Goal: Find specific page/section: Find specific page/section

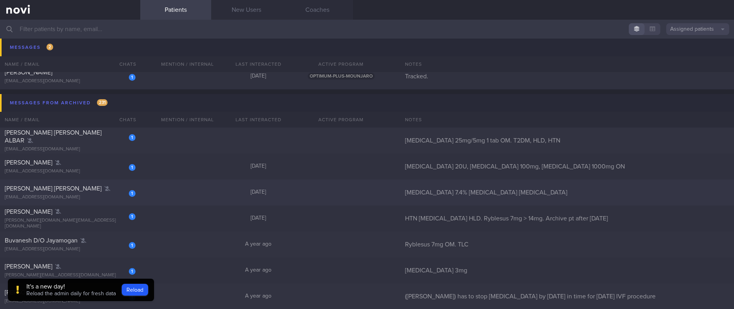
scroll to position [118, 0]
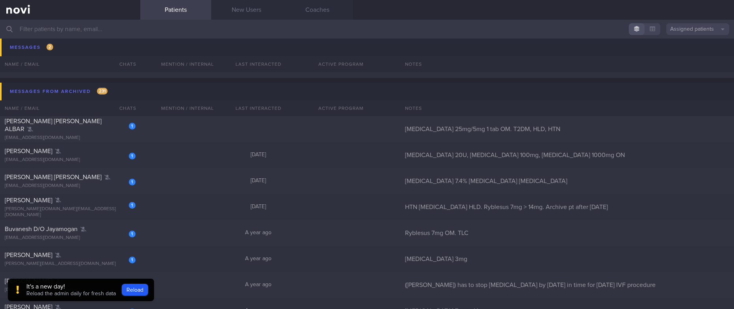
click at [88, 287] on div "It's a new day!" at bounding box center [70, 287] width 89 height 8
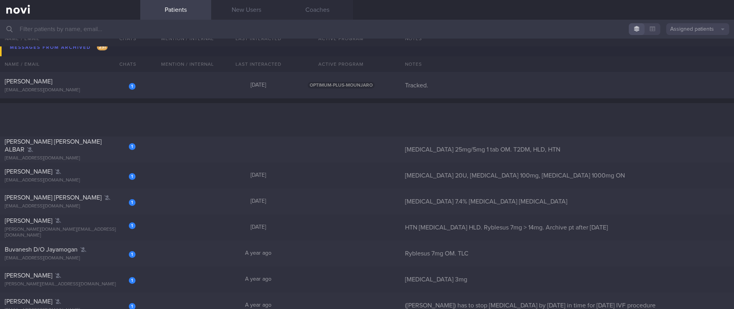
scroll to position [177, 0]
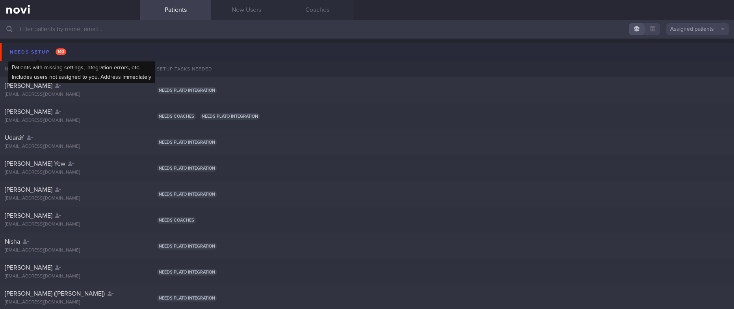
click at [63, 52] on span "140" at bounding box center [61, 51] width 11 height 7
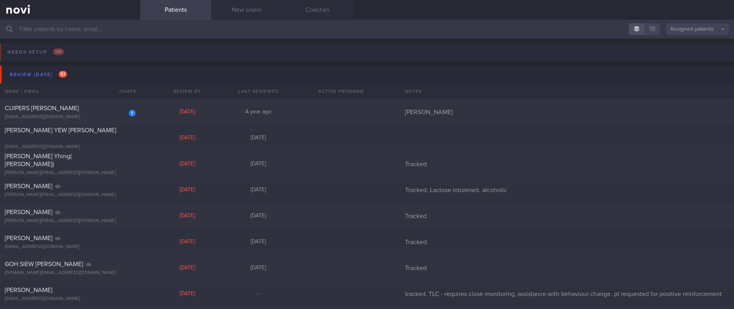
click at [74, 65] on button "Needs setup 140" at bounding box center [366, 54] width 737 height 22
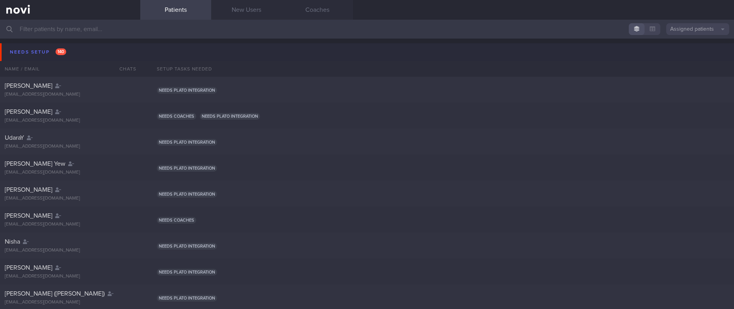
click at [79, 53] on button "Needs setup 140" at bounding box center [368, 52] width 737 height 18
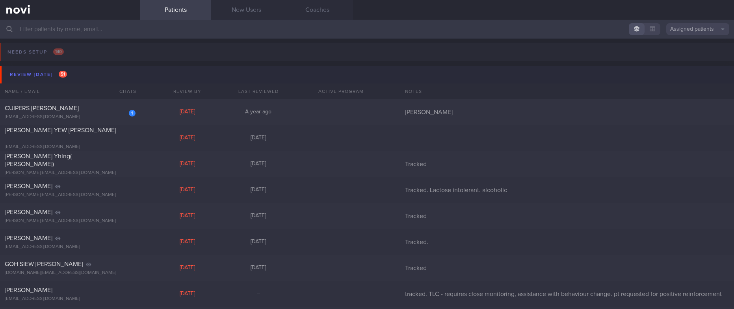
click at [69, 72] on button "Review today 51" at bounding box center [368, 75] width 737 height 18
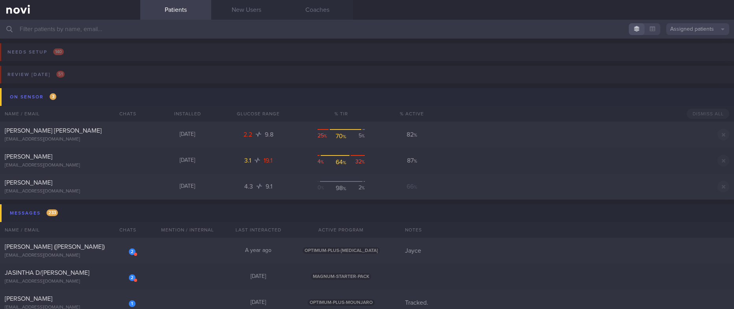
click at [75, 89] on button "On sensor 3" at bounding box center [368, 97] width 737 height 18
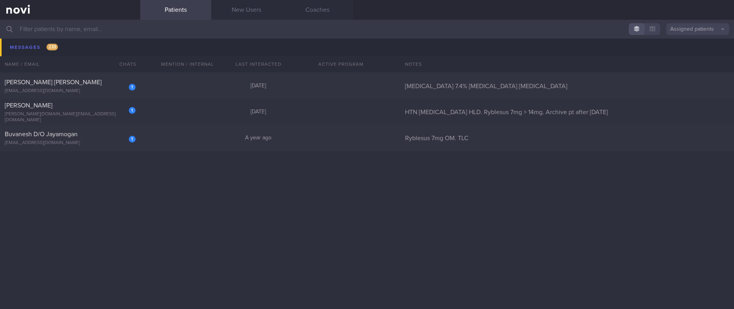
scroll to position [59, 0]
